Goal: Transaction & Acquisition: Purchase product/service

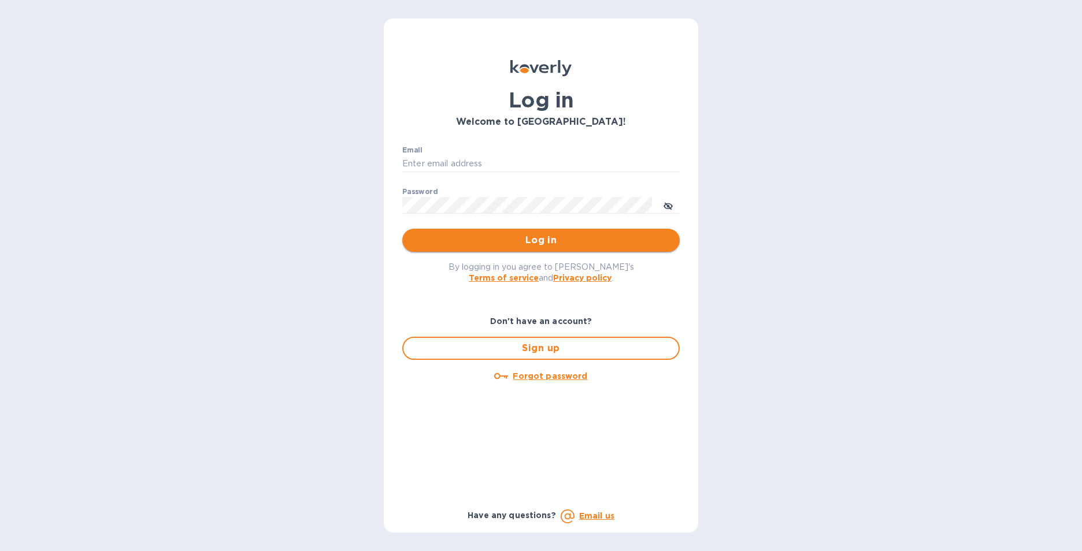
type input "kathleen_hernandez@yamaha-motor.com"
click at [550, 238] on span "Log in" at bounding box center [540, 240] width 259 height 14
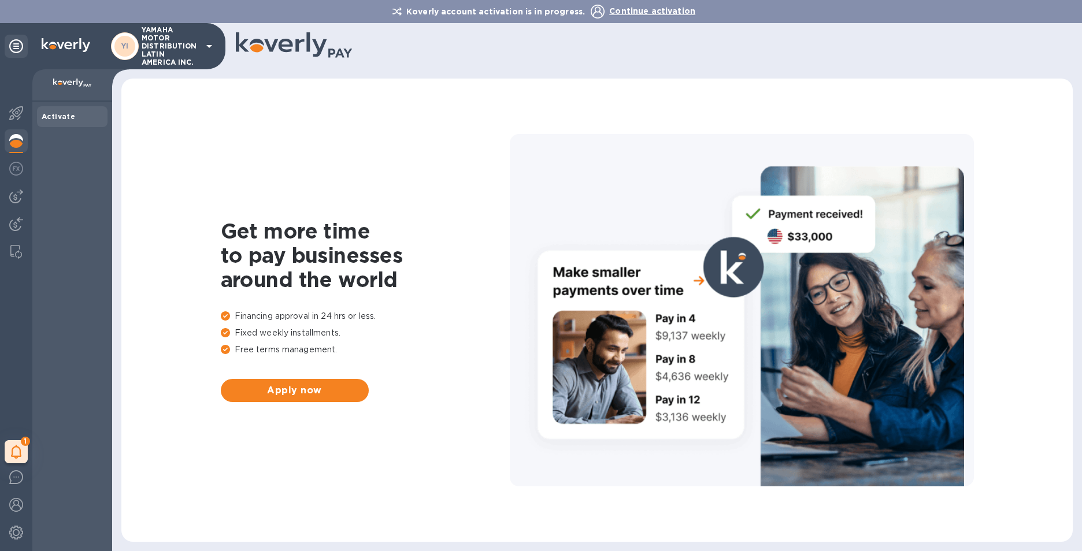
click at [208, 48] on icon at bounding box center [209, 46] width 14 height 14
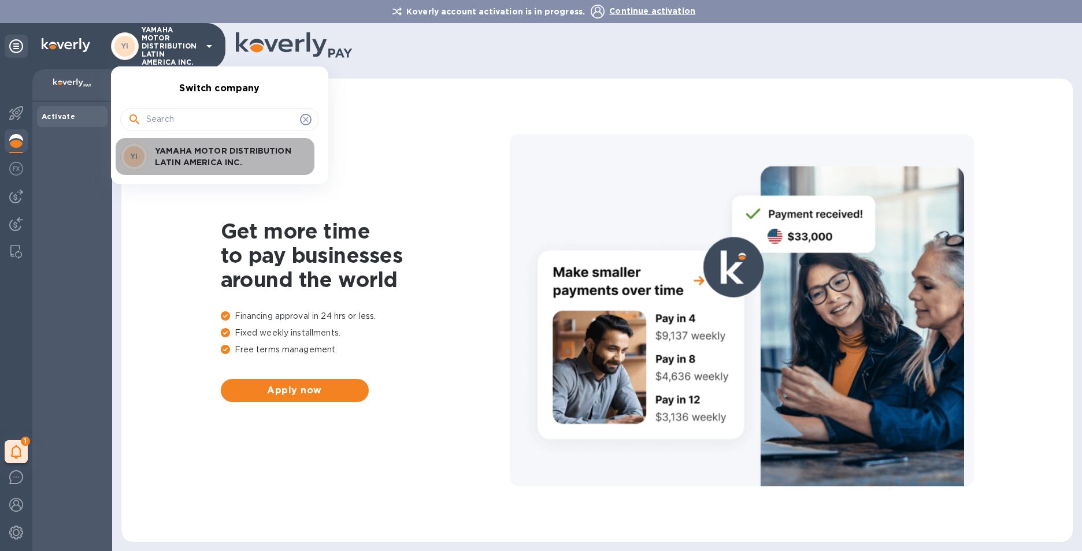
click at [213, 157] on p "YAMAHA MOTOR DISTRIBUTION LATIN AMERICA INC." at bounding box center [228, 156] width 146 height 23
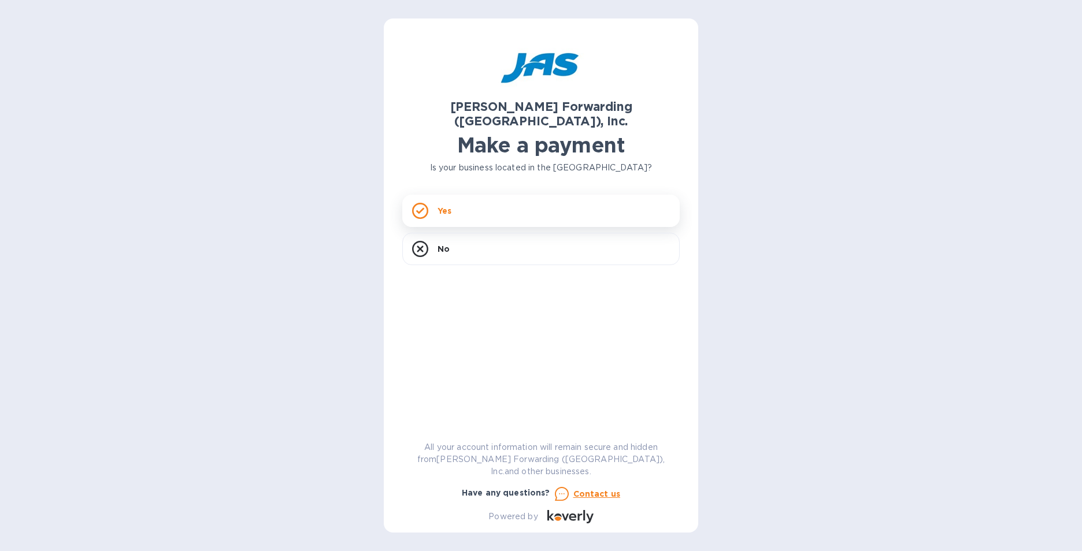
click at [488, 195] on div "Yes" at bounding box center [540, 211] width 277 height 32
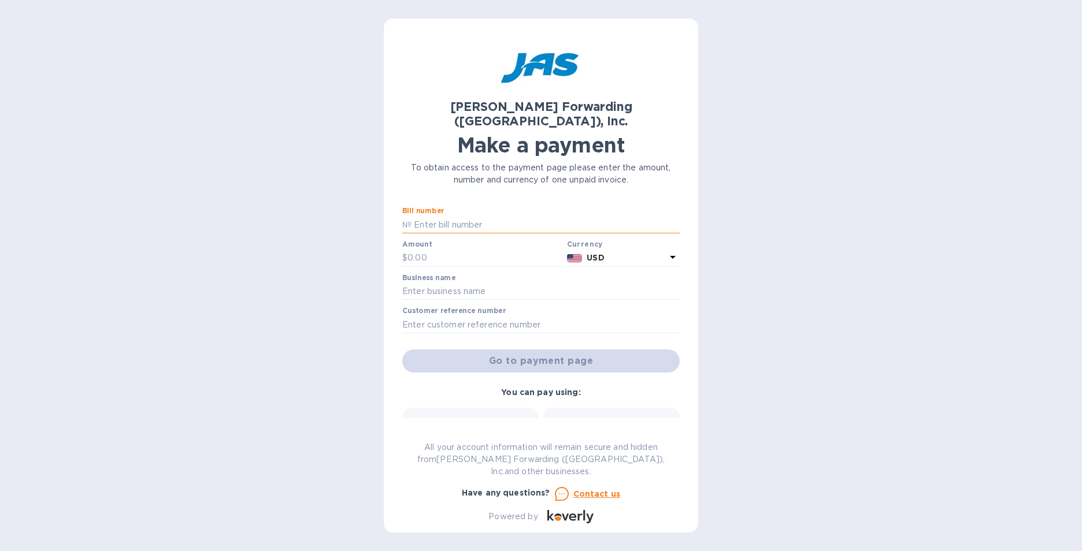
click at [473, 216] on input "text" at bounding box center [545, 224] width 268 height 17
type input "1"
click at [496, 217] on input "(1)" at bounding box center [545, 224] width 268 height 17
paste input "MIA503346255"
click at [495, 240] on div "Amount $" at bounding box center [482, 253] width 160 height 27
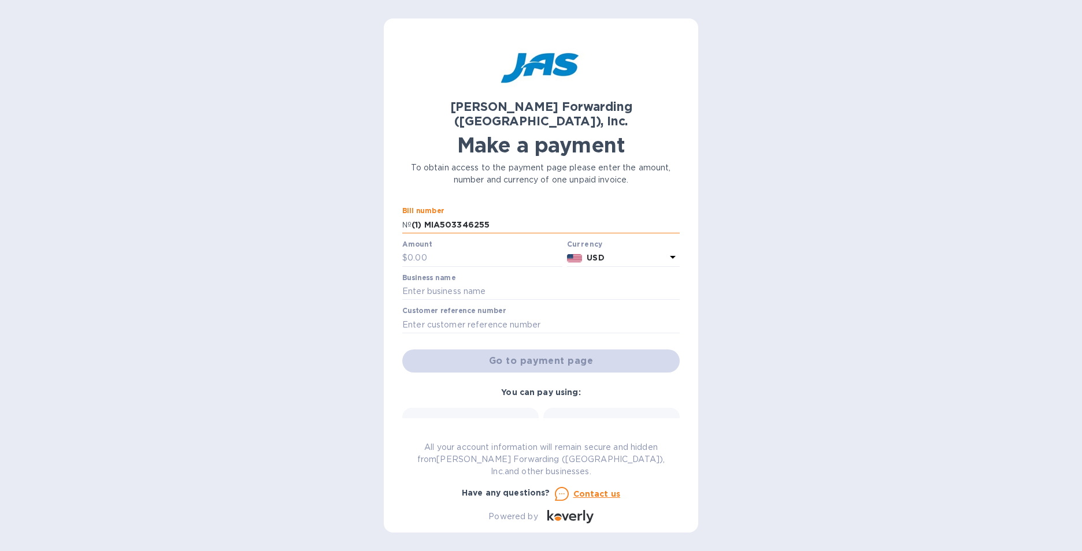
click at [418, 216] on input "(1) MIA503346255" at bounding box center [545, 224] width 268 height 17
click at [506, 216] on input "(2) MIA503346255" at bounding box center [545, 224] width 268 height 17
click at [428, 216] on input "(2) MIA503346255_" at bounding box center [545, 224] width 268 height 17
paste input "39544 MIA5033"
click at [571, 216] on input "(2) MIA503339544_MIA503346255_" at bounding box center [545, 224] width 268 height 17
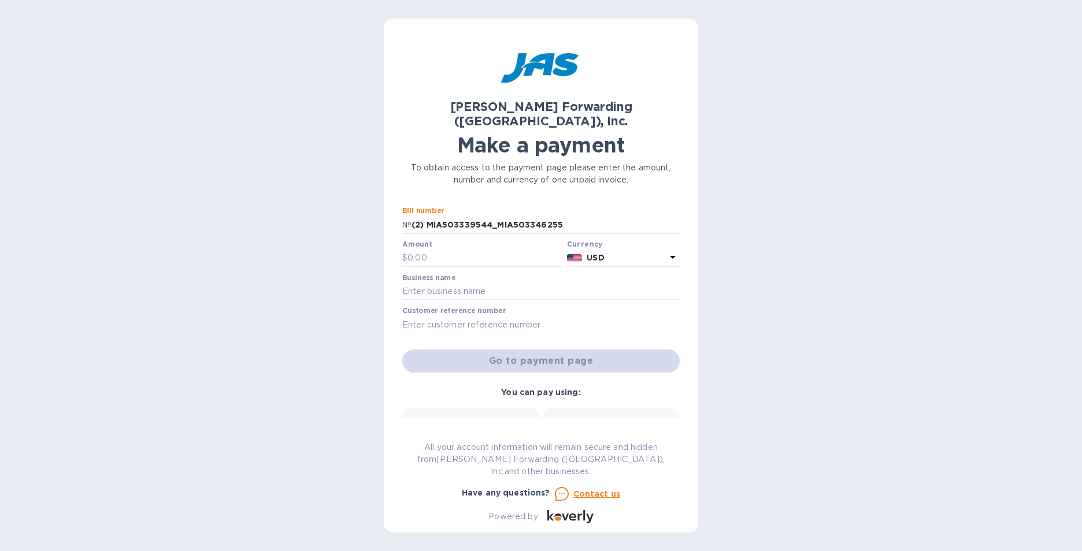
click at [567, 216] on input "(2) MIA503339544_MIA503346255" at bounding box center [545, 224] width 268 height 17
type input "(2) MIA503339544_MIA503346255"
click at [476, 250] on input "text" at bounding box center [484, 258] width 155 height 17
click at [454, 250] on input "text" at bounding box center [484, 258] width 155 height 17
type input "3,975.06"
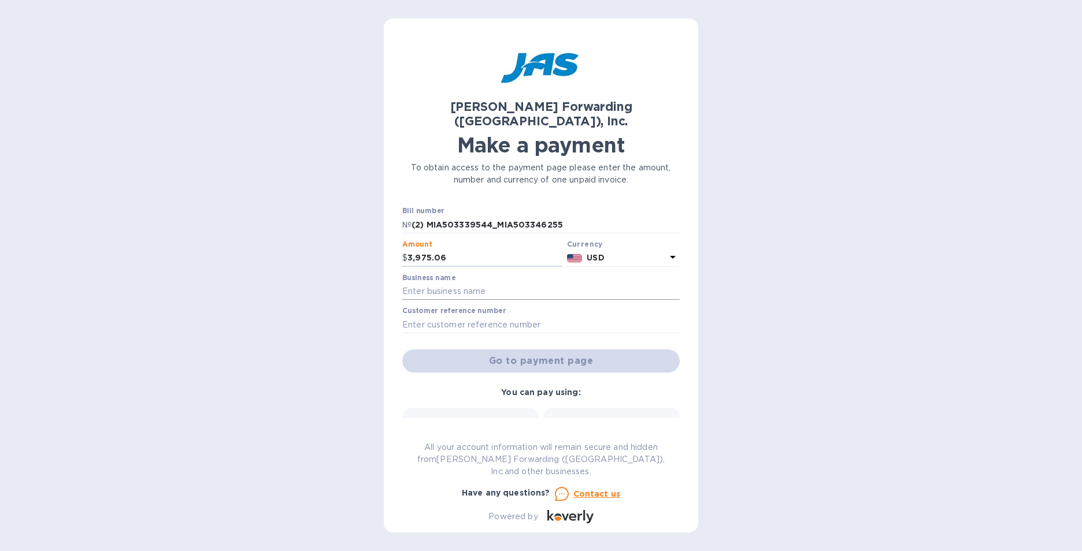
click at [539, 283] on input "text" at bounding box center [540, 291] width 277 height 17
type input "YAMAHA MOTOR DISTRIBUTION LATIN AMERICA INC."
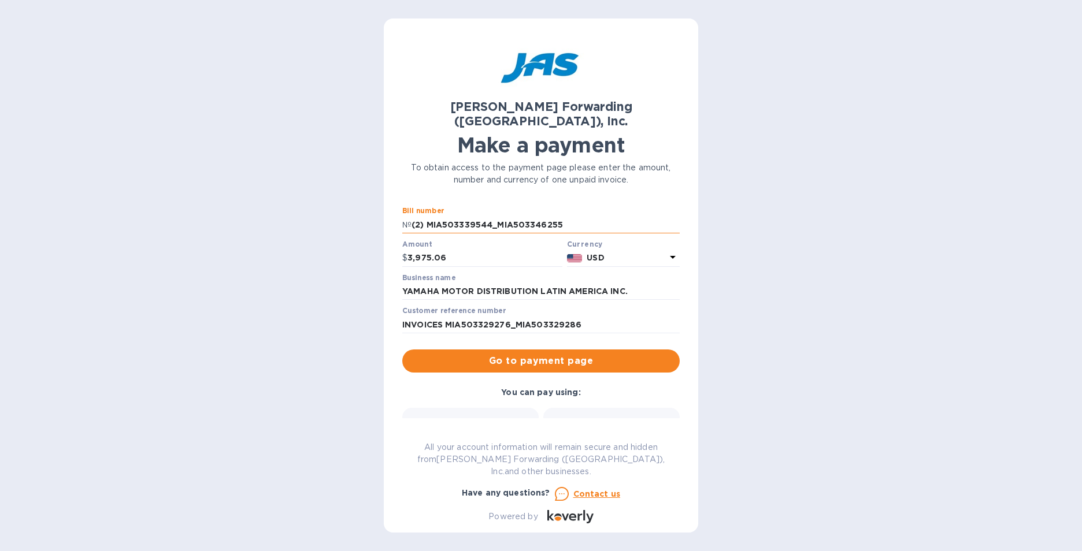
drag, startPoint x: 564, startPoint y: 214, endPoint x: 425, endPoint y: 214, distance: 139.2
click at [425, 216] on input "(2) MIA503339544_MIA503346255" at bounding box center [545, 224] width 268 height 17
drag, startPoint x: 593, startPoint y: 311, endPoint x: 449, endPoint y: 322, distance: 144.9
click at [449, 322] on div "Customer reference number INVOICES MIA503329276_MIA503329286" at bounding box center [541, 321] width 282 height 34
paste input "39544_MIA503346255"
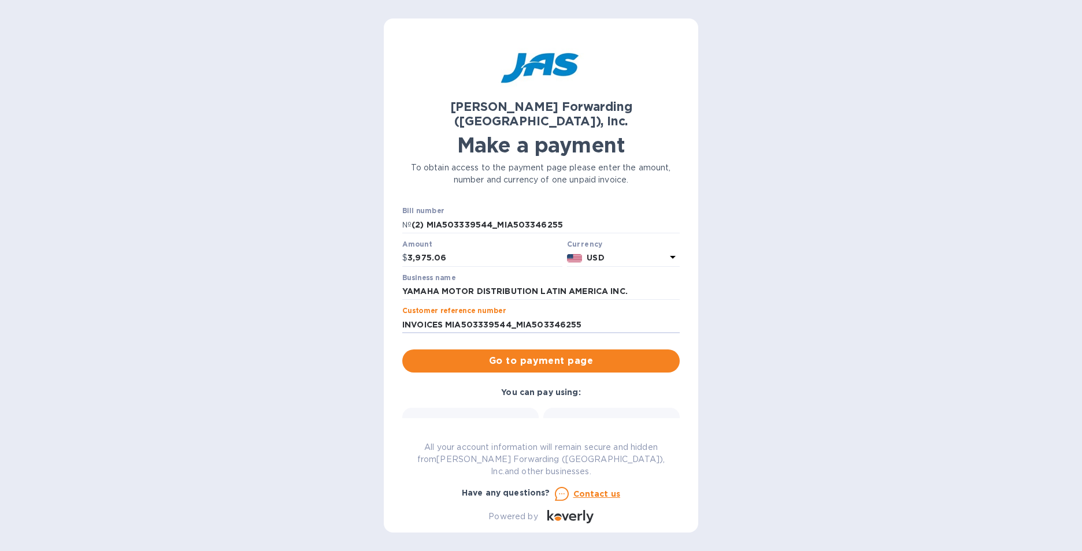
type input "INVOICES MIA503339544_MIA503346255"
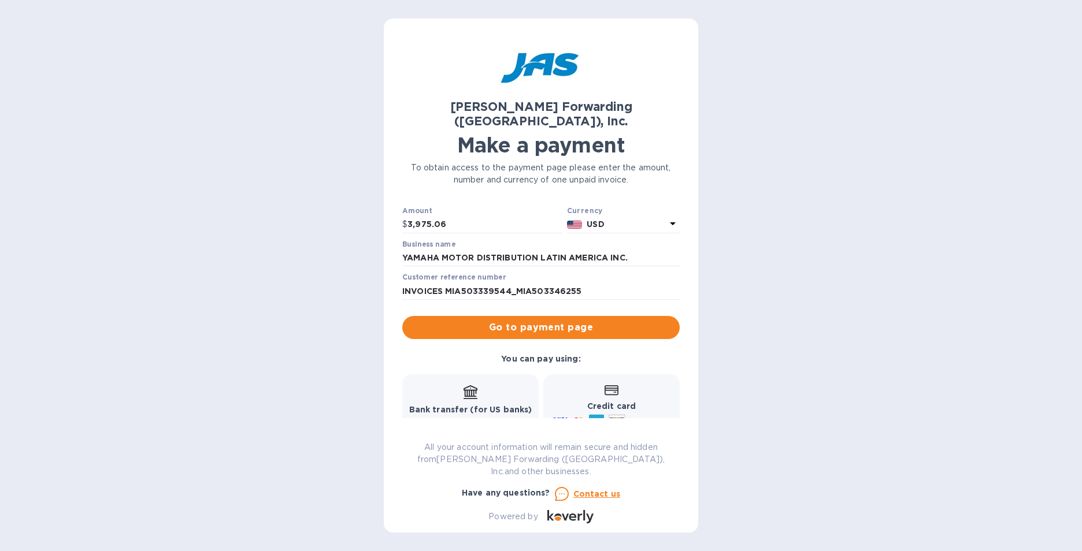
scroll to position [104, 0]
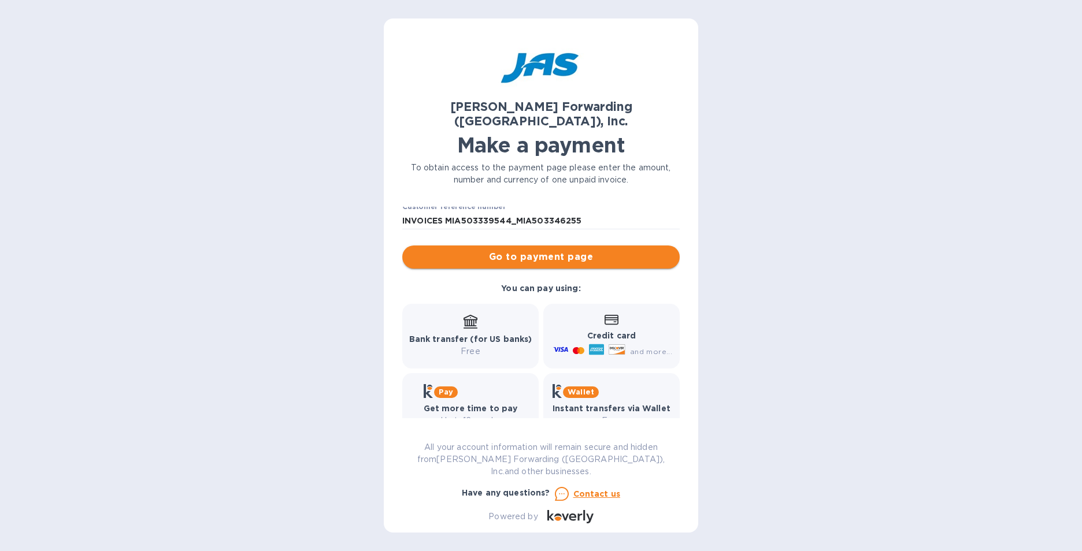
click at [533, 250] on span "Go to payment page" at bounding box center [540, 257] width 259 height 14
